Goal: Task Accomplishment & Management: Manage account settings

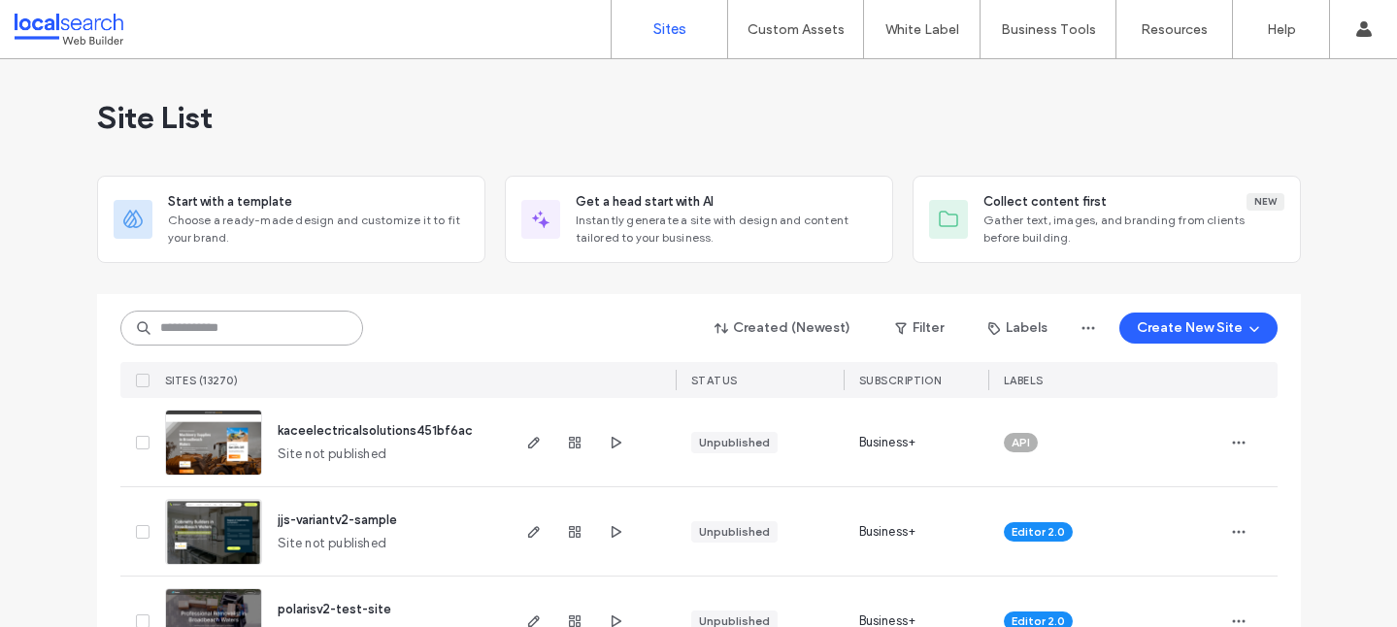
click at [312, 335] on input at bounding box center [241, 328] width 243 height 35
paste input "********"
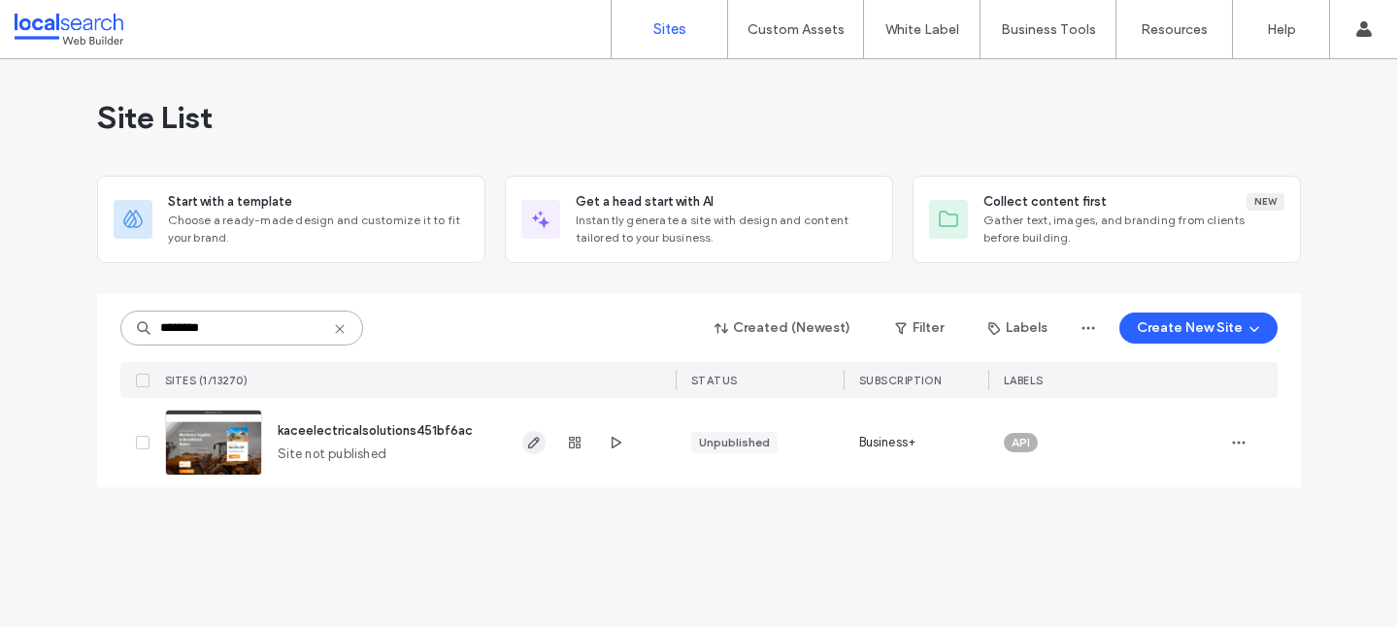
type input "********"
click at [524, 443] on span "button" at bounding box center [533, 442] width 23 height 23
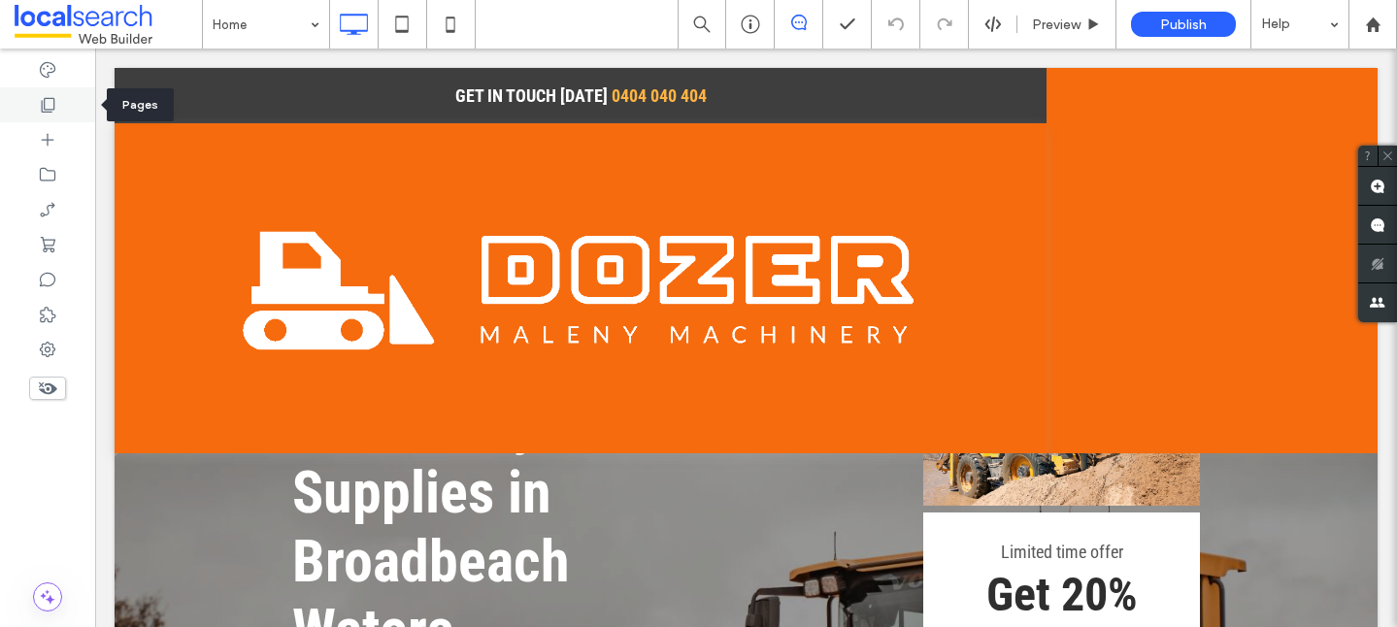
click at [78, 104] on div at bounding box center [47, 104] width 95 height 35
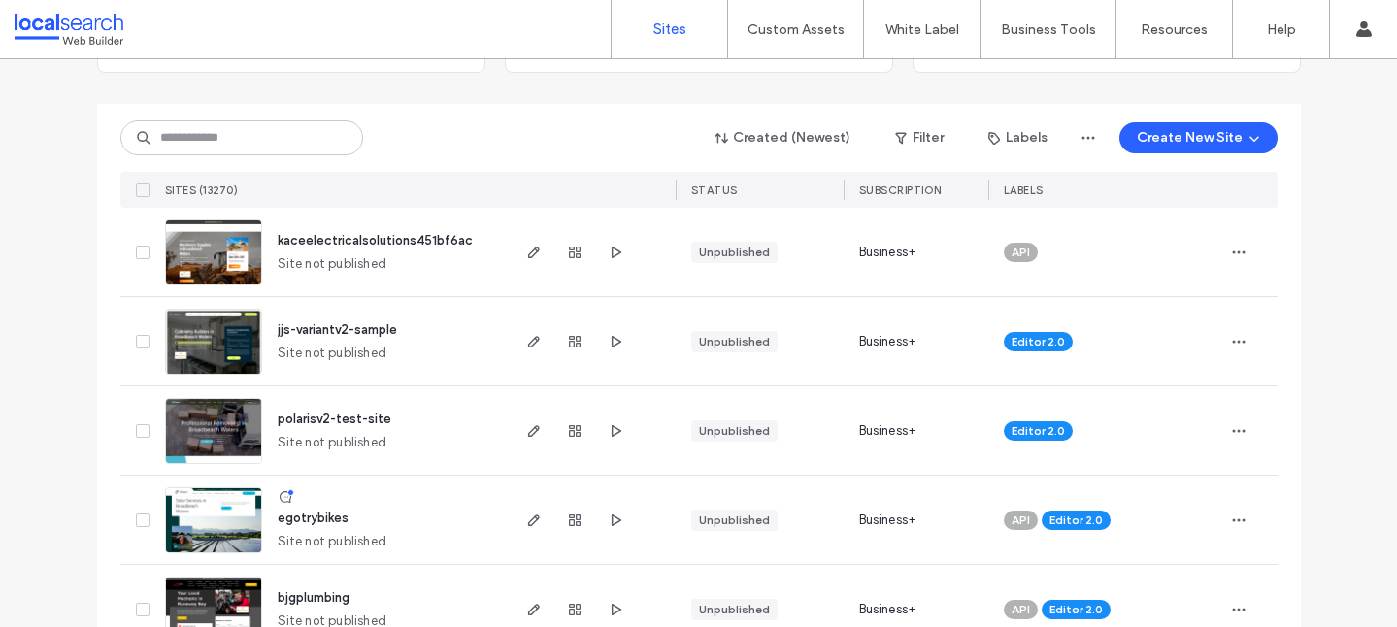
scroll to position [206, 0]
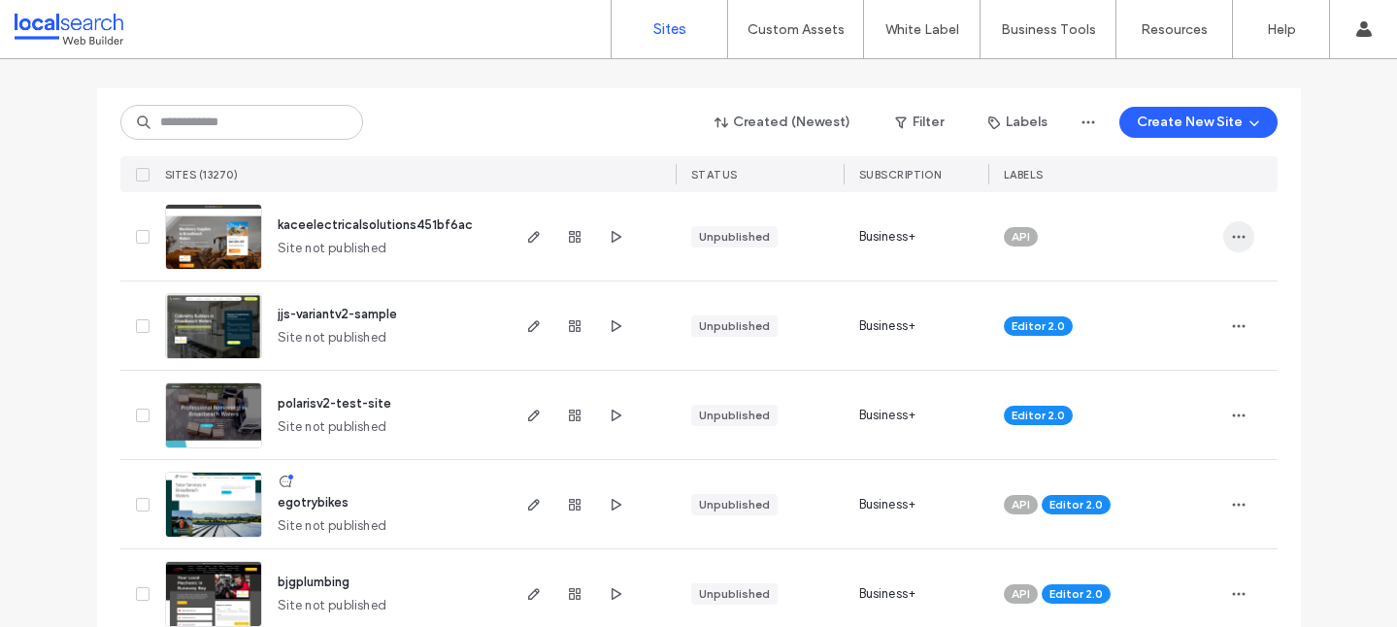
click at [1234, 237] on icon "button" at bounding box center [1239, 237] width 16 height 16
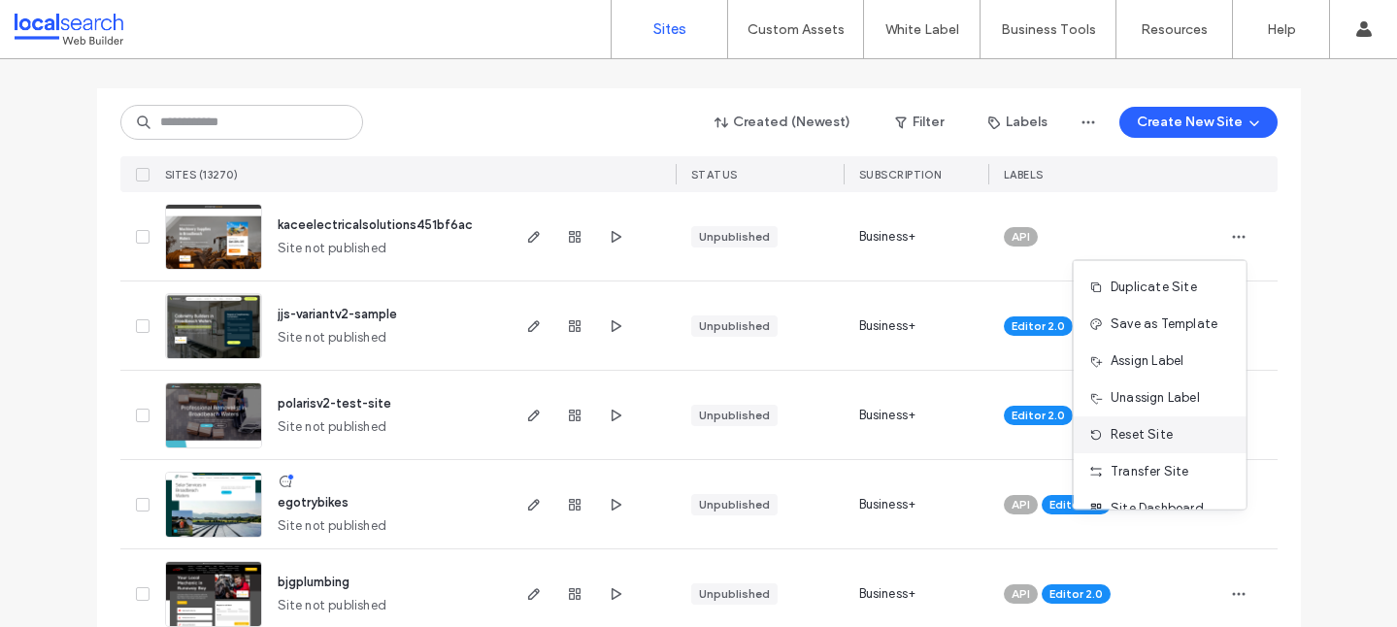
scroll to position [62, 0]
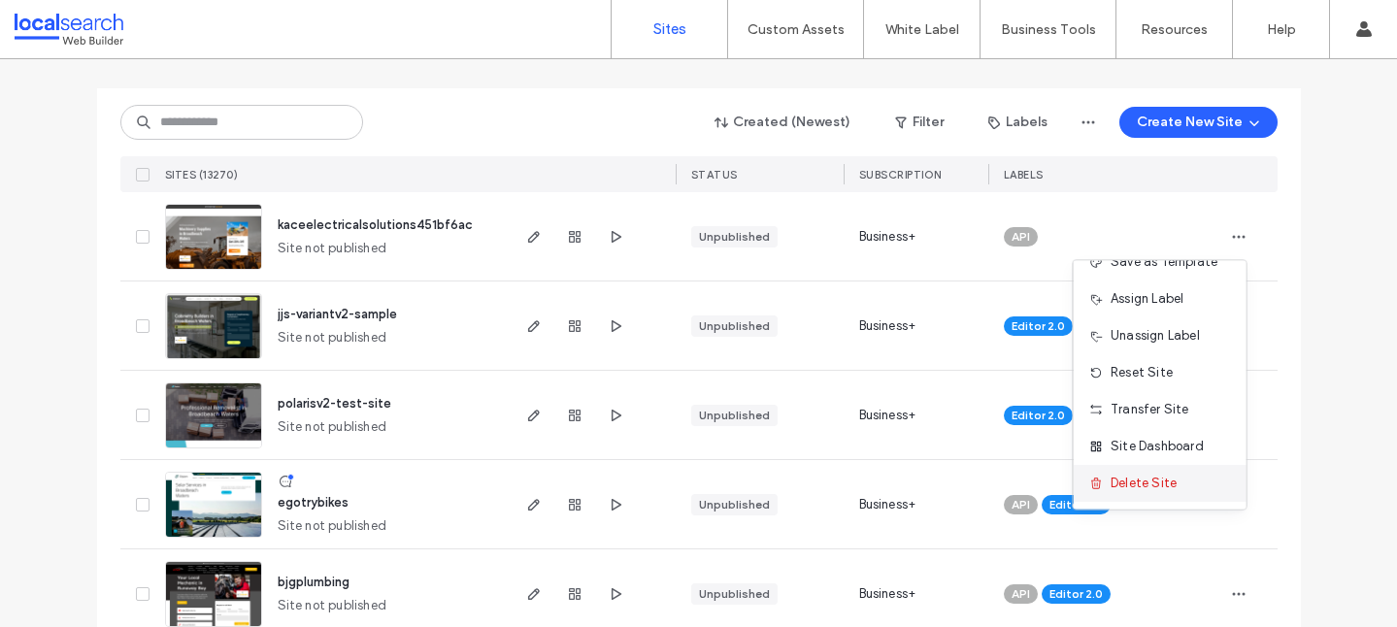
click at [1140, 489] on span "Delete Site" at bounding box center [1143, 483] width 66 height 19
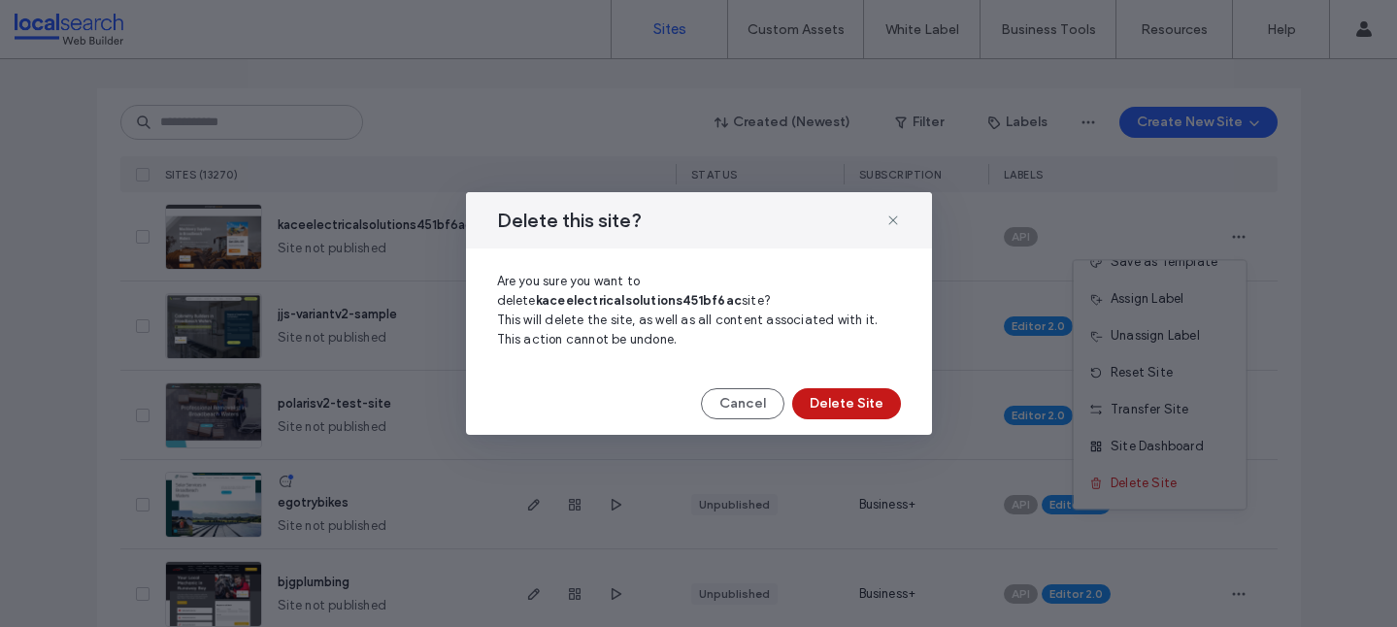
click at [875, 404] on button "Delete Site" at bounding box center [846, 403] width 109 height 31
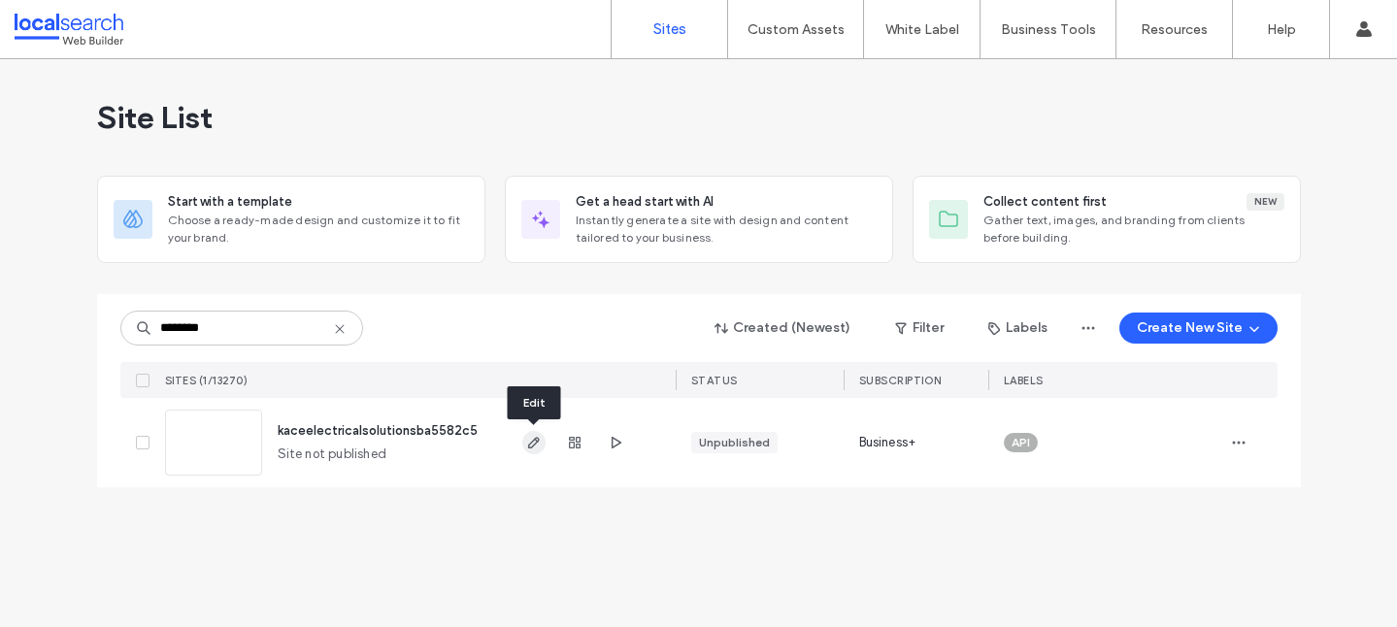
type input "********"
click at [529, 433] on span "button" at bounding box center [533, 442] width 23 height 23
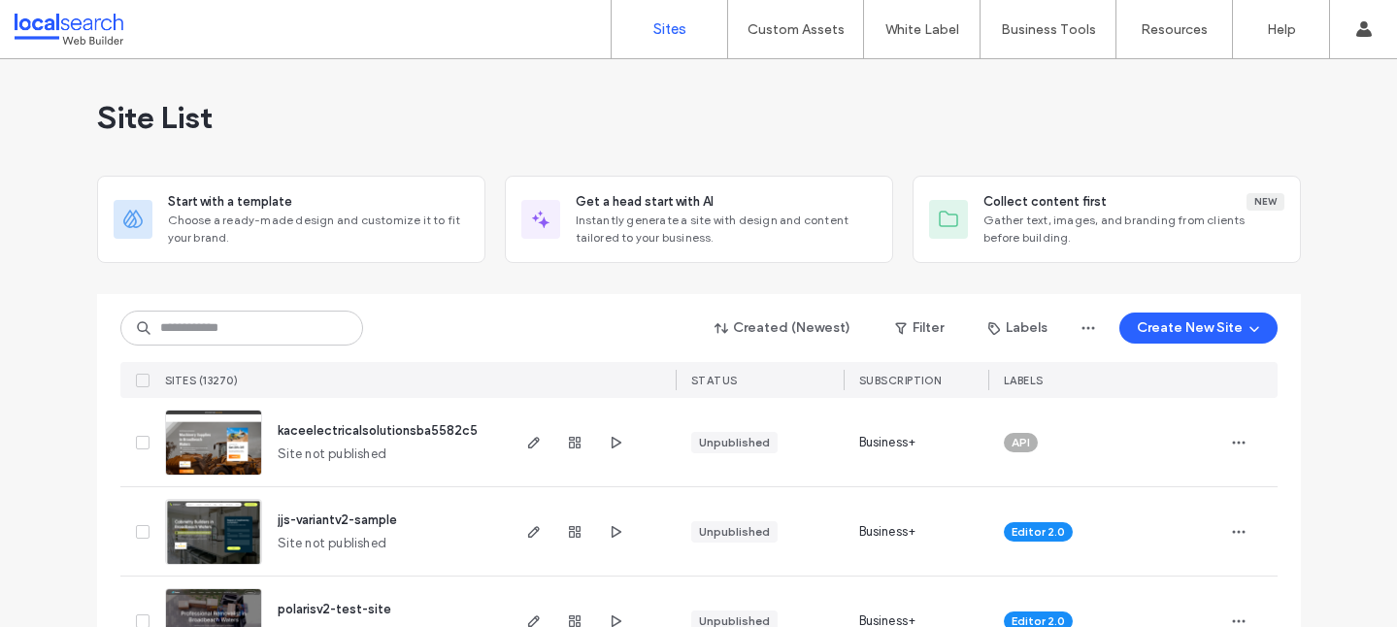
scroll to position [52, 0]
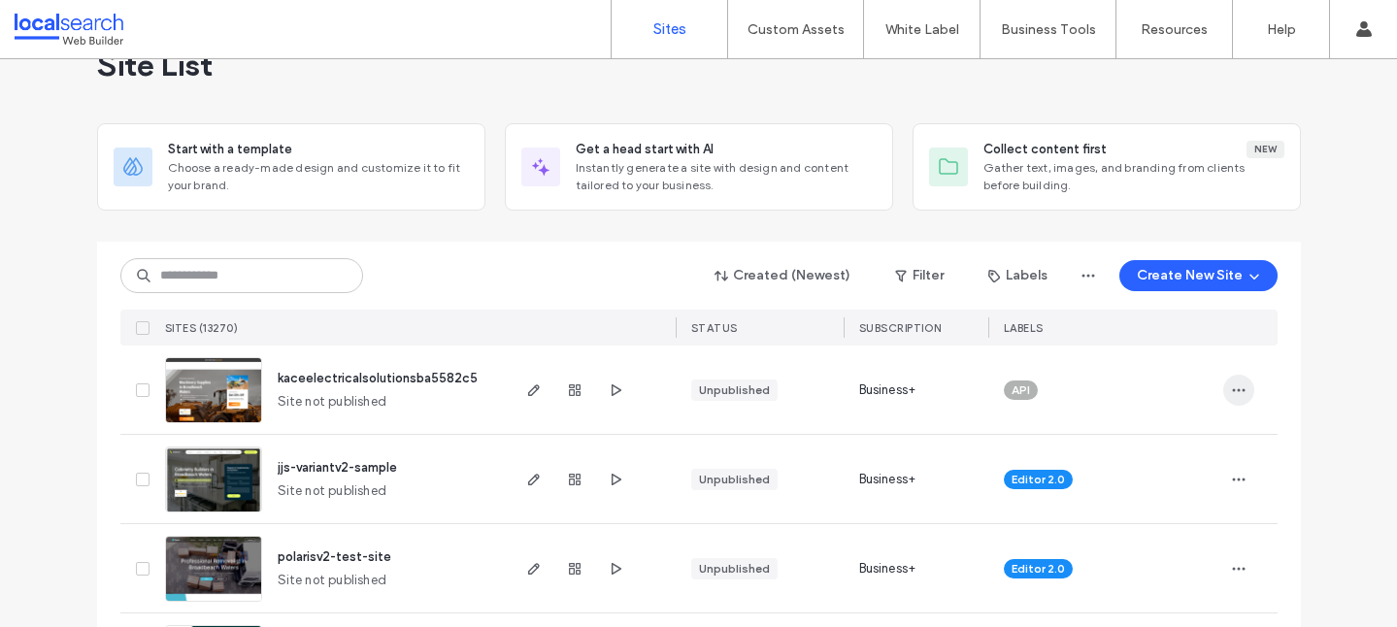
click at [1238, 385] on icon "button" at bounding box center [1239, 390] width 16 height 16
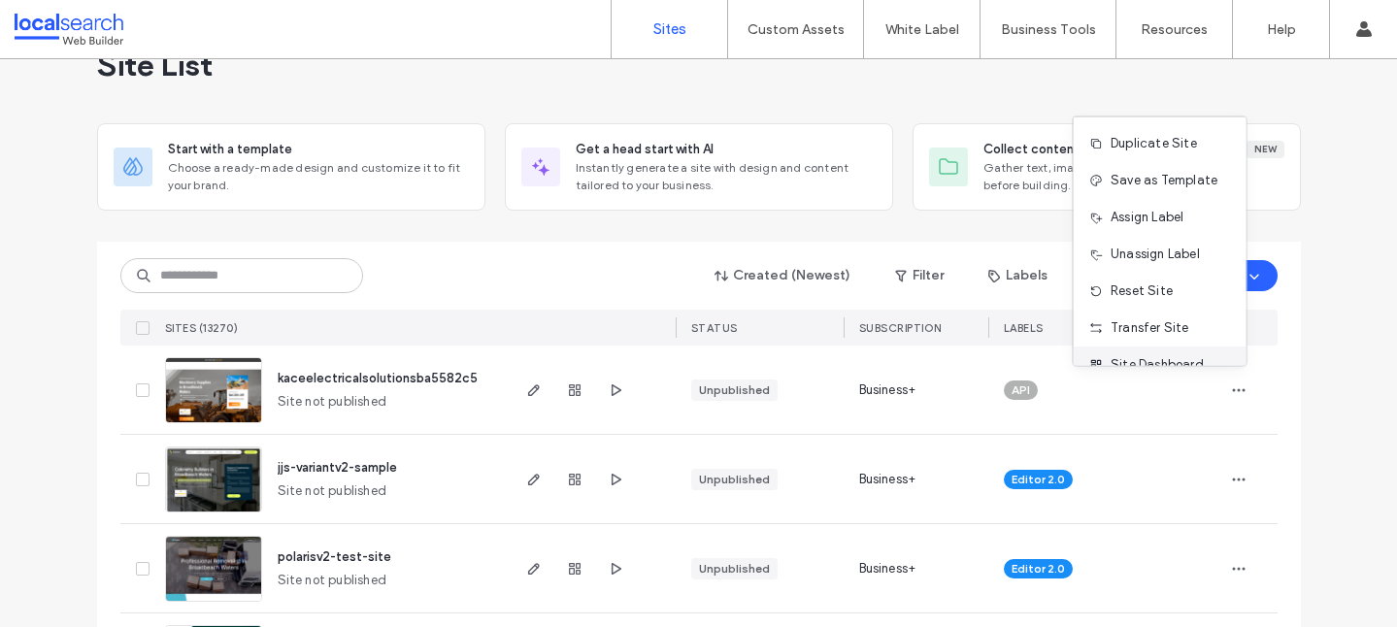
scroll to position [62, 0]
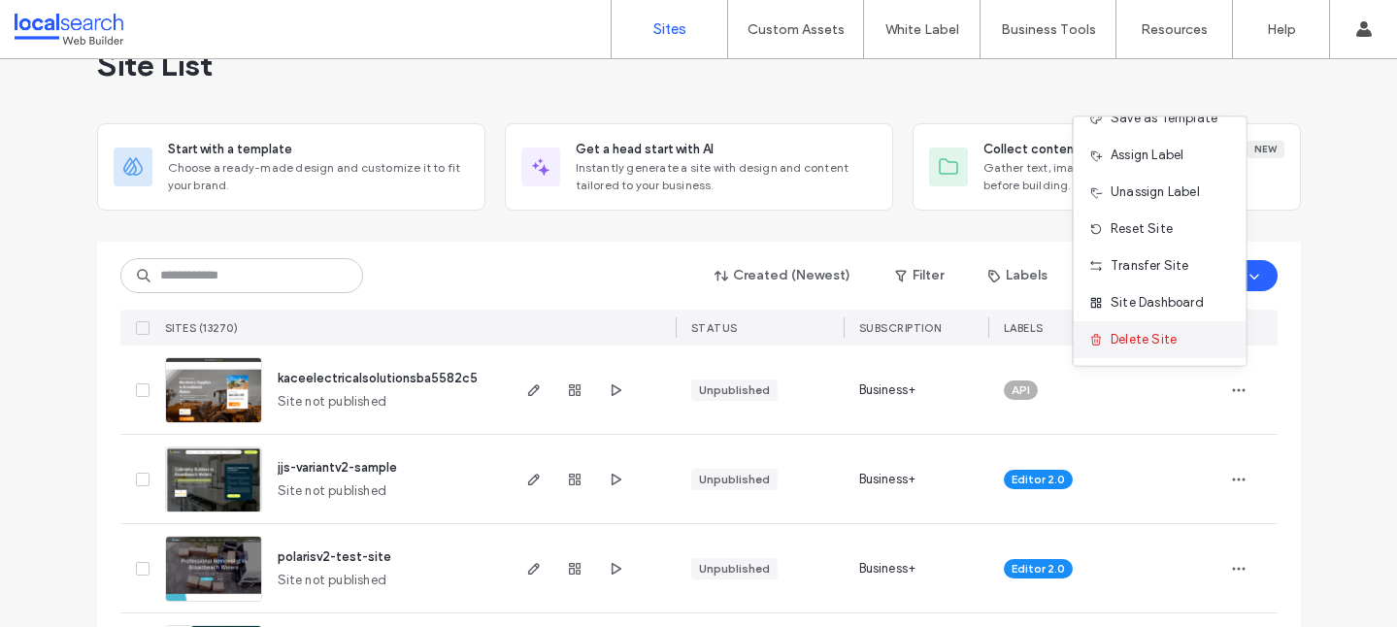
click at [1169, 349] on div "Delete Site" at bounding box center [1160, 339] width 173 height 37
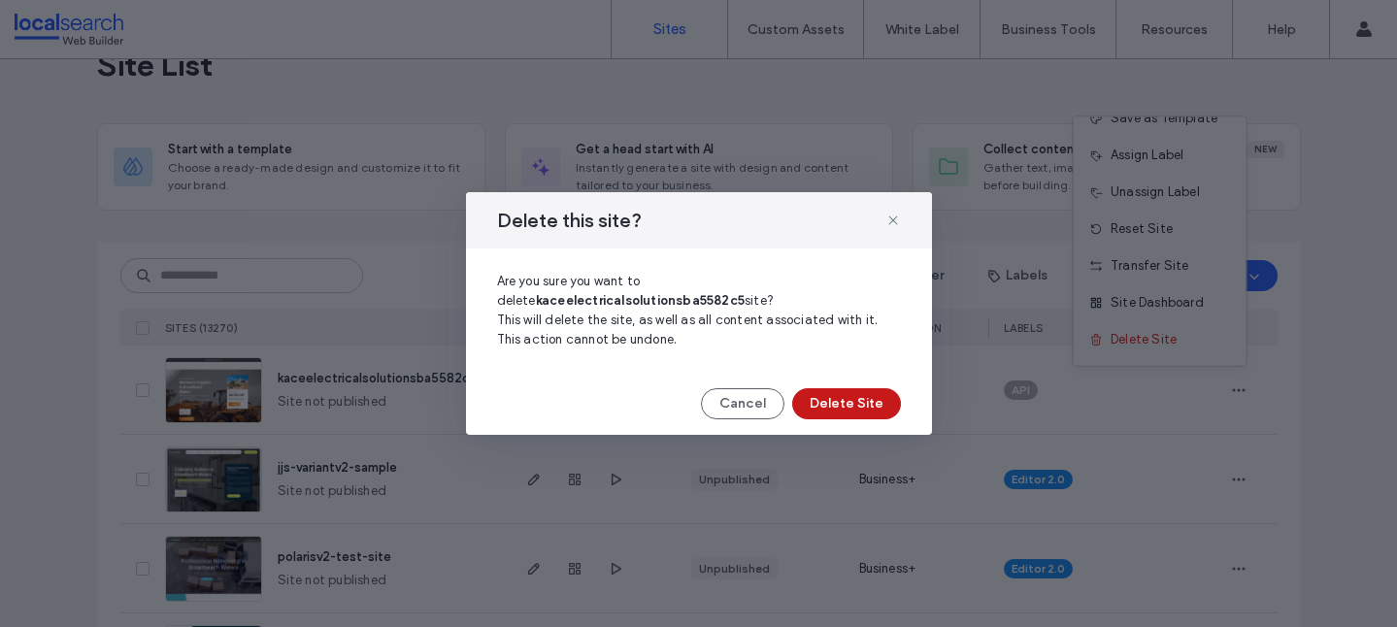
click at [880, 404] on button "Delete Site" at bounding box center [846, 403] width 109 height 31
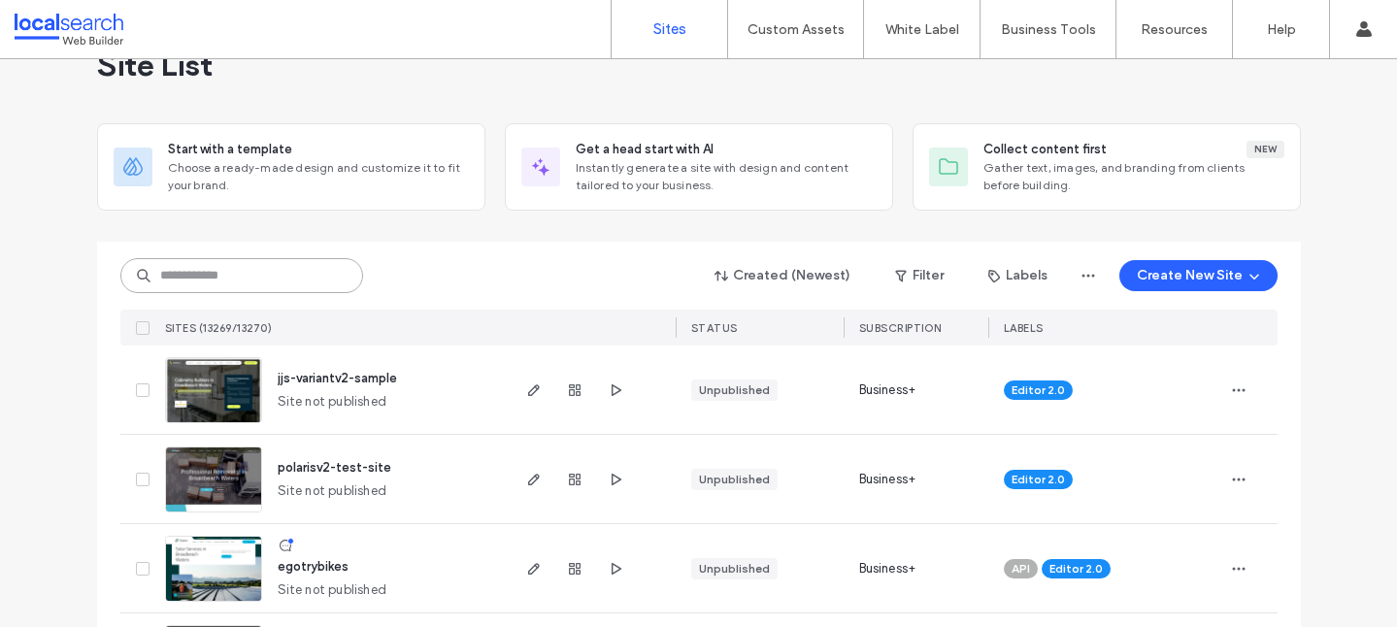
click at [323, 275] on input at bounding box center [241, 275] width 243 height 35
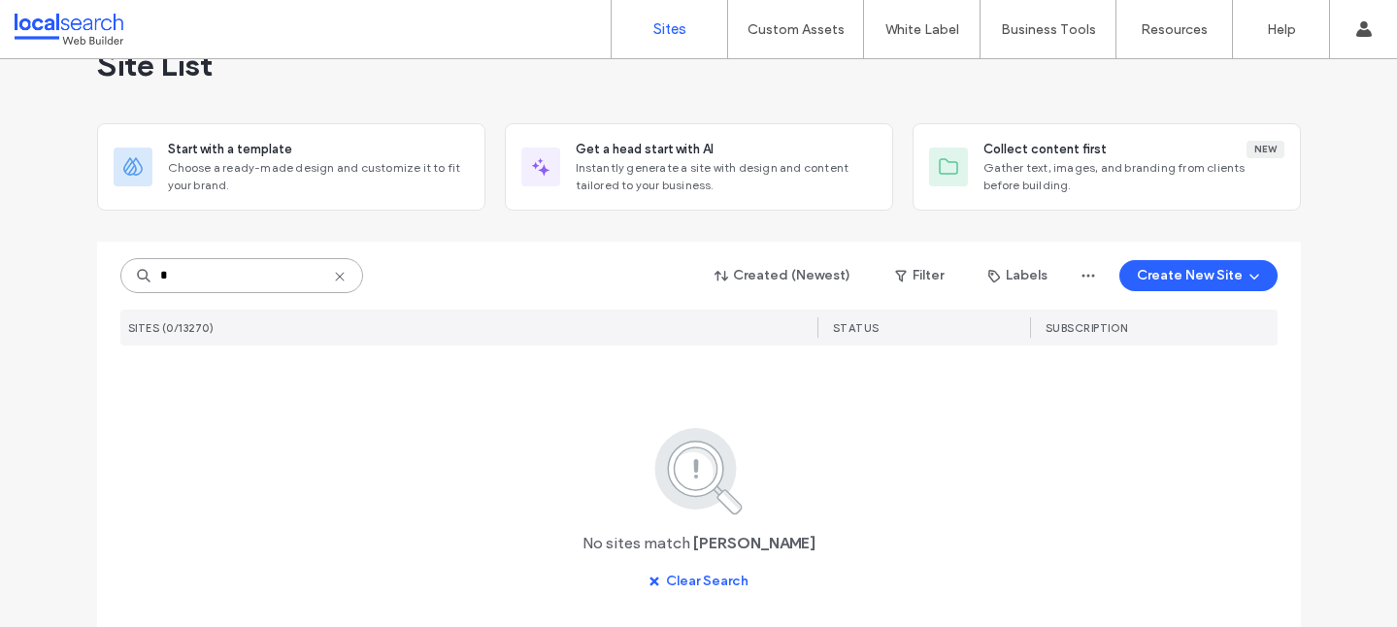
type input "*"
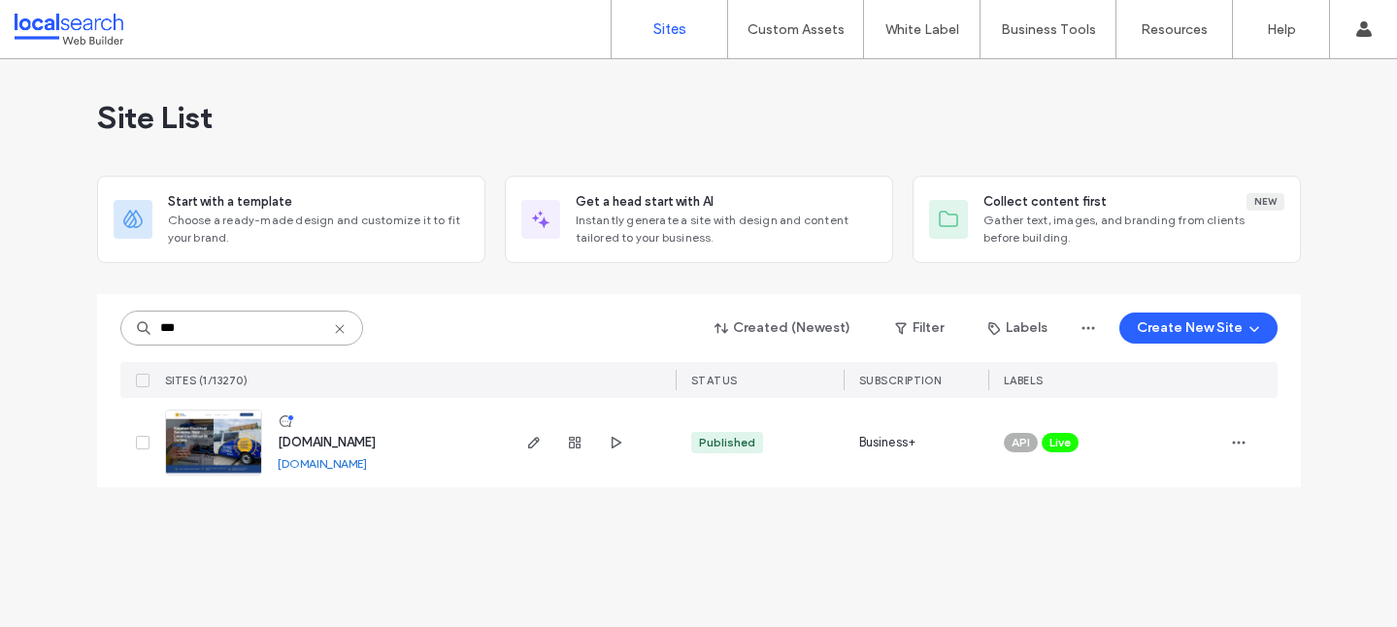
type input "***"
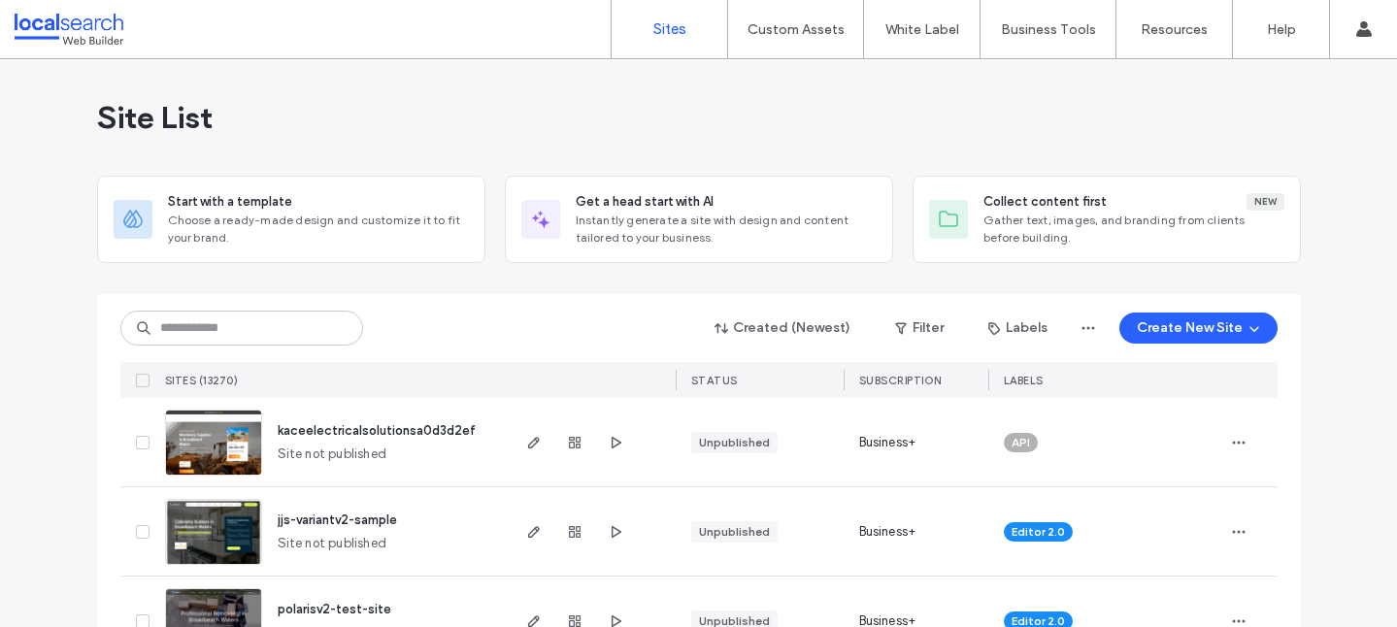
scroll to position [51, 0]
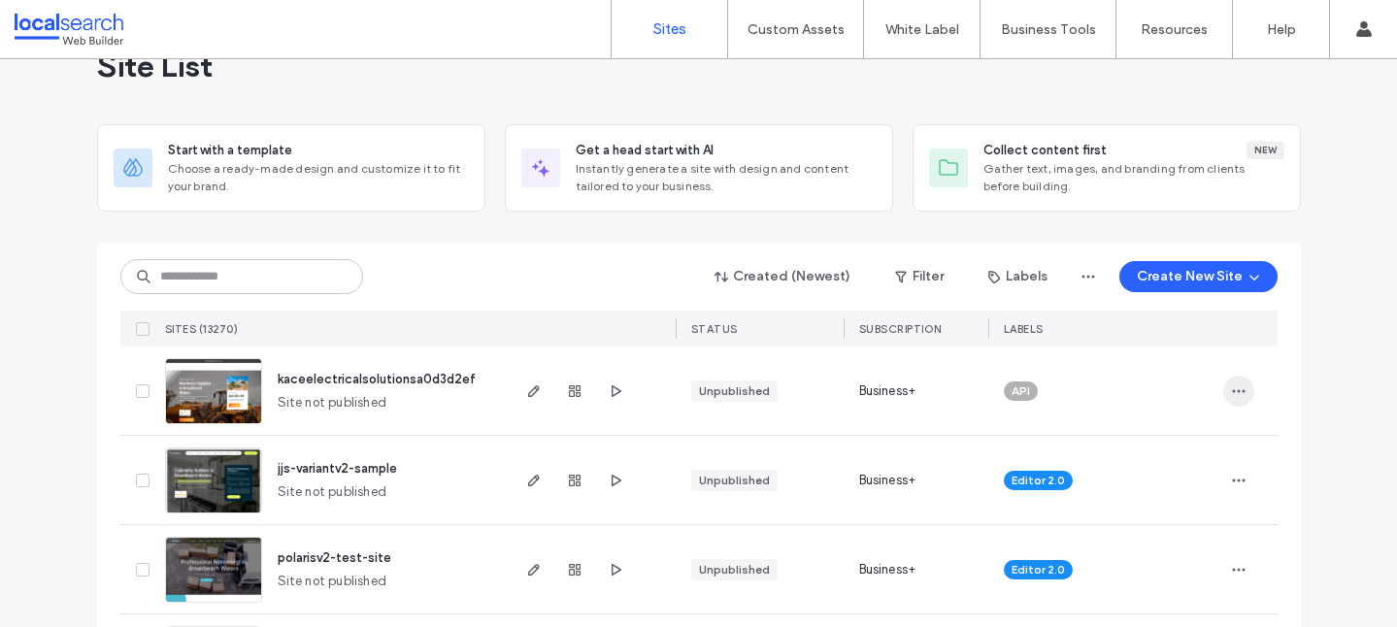
click at [1238, 384] on icon "button" at bounding box center [1239, 391] width 16 height 16
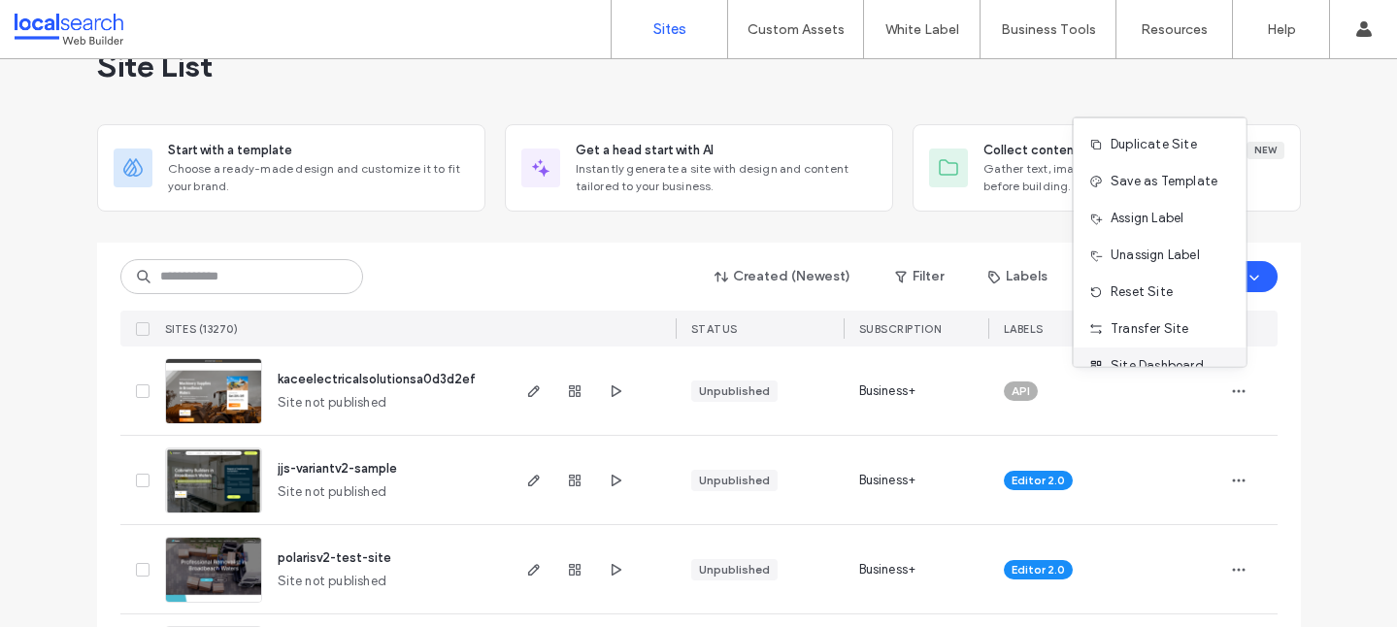
scroll to position [62, 0]
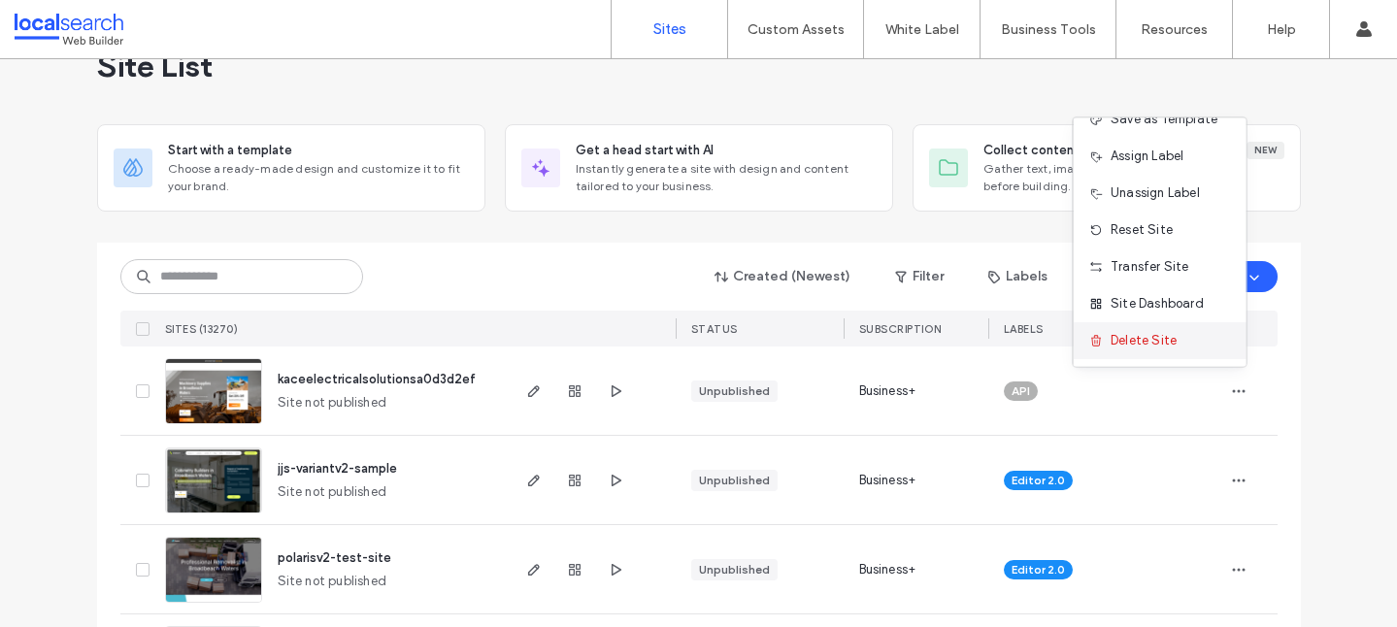
click at [1150, 348] on span "Delete Site" at bounding box center [1143, 340] width 66 height 19
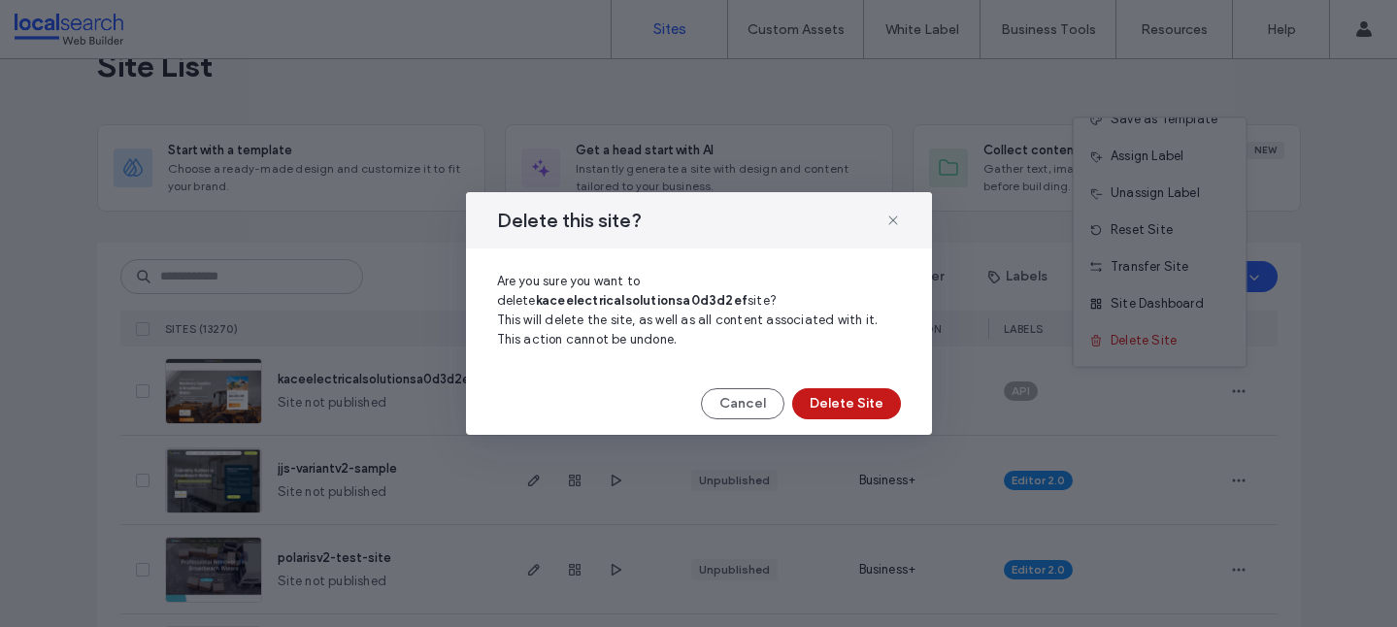
click at [838, 404] on button "Delete Site" at bounding box center [846, 403] width 109 height 31
